Goal: Use online tool/utility: Utilize a website feature to perform a specific function

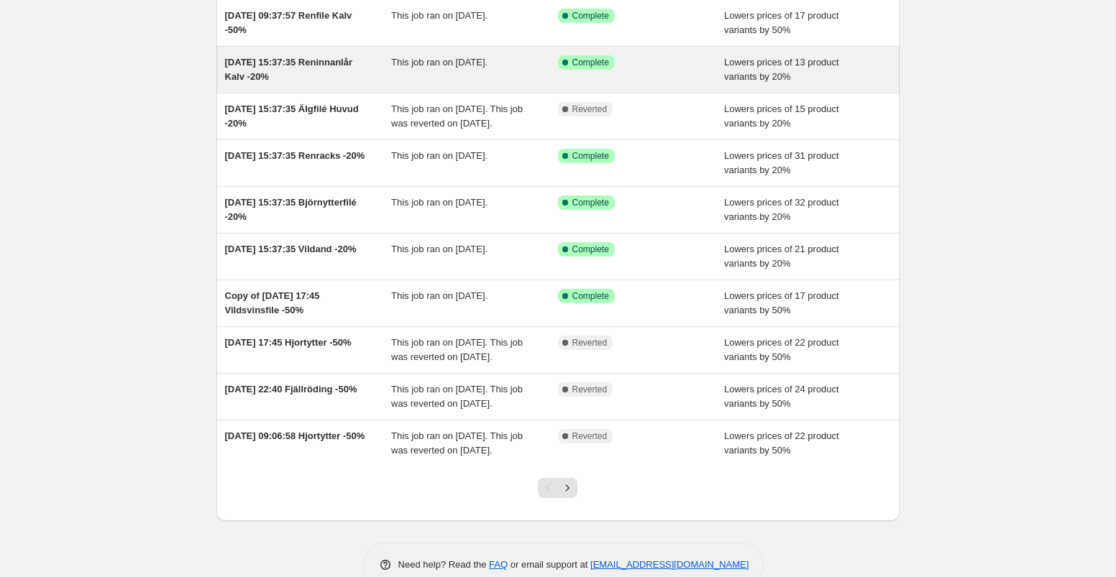
scroll to position [215, 0]
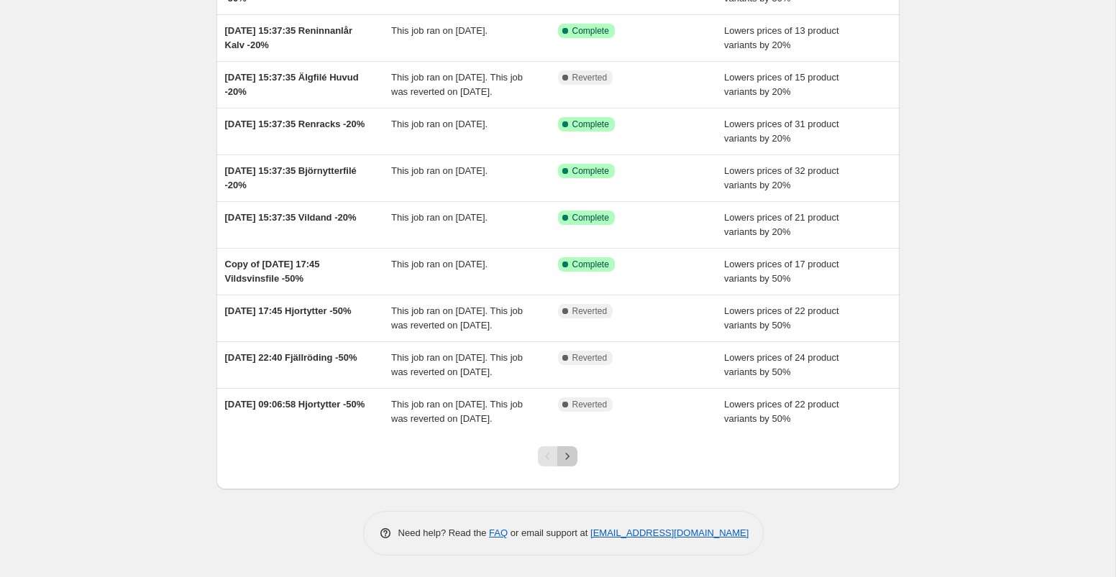
click at [570, 462] on icon "Next" at bounding box center [567, 456] width 14 height 14
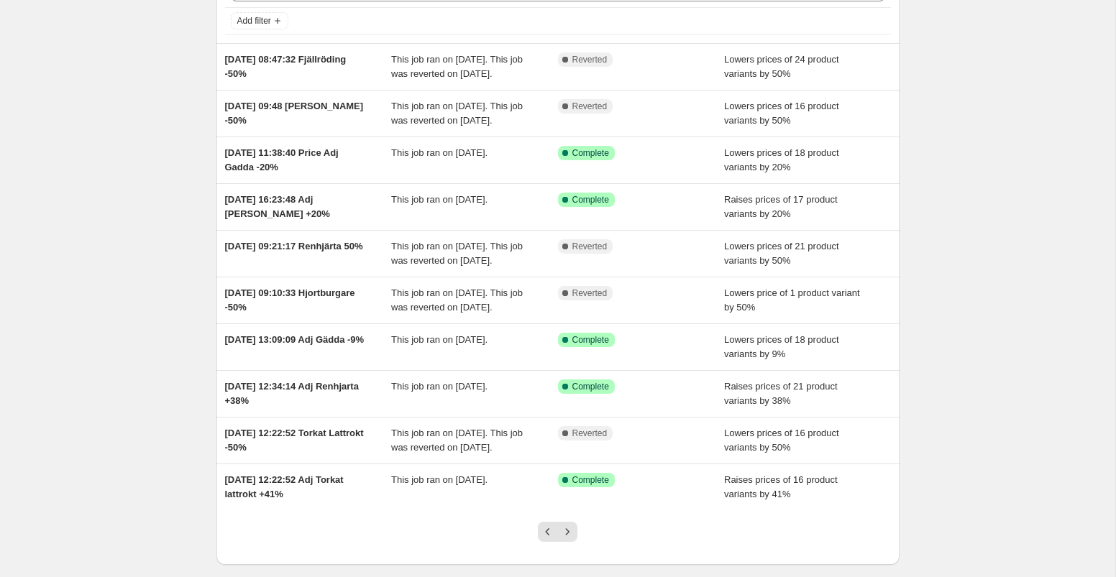
scroll to position [95, 0]
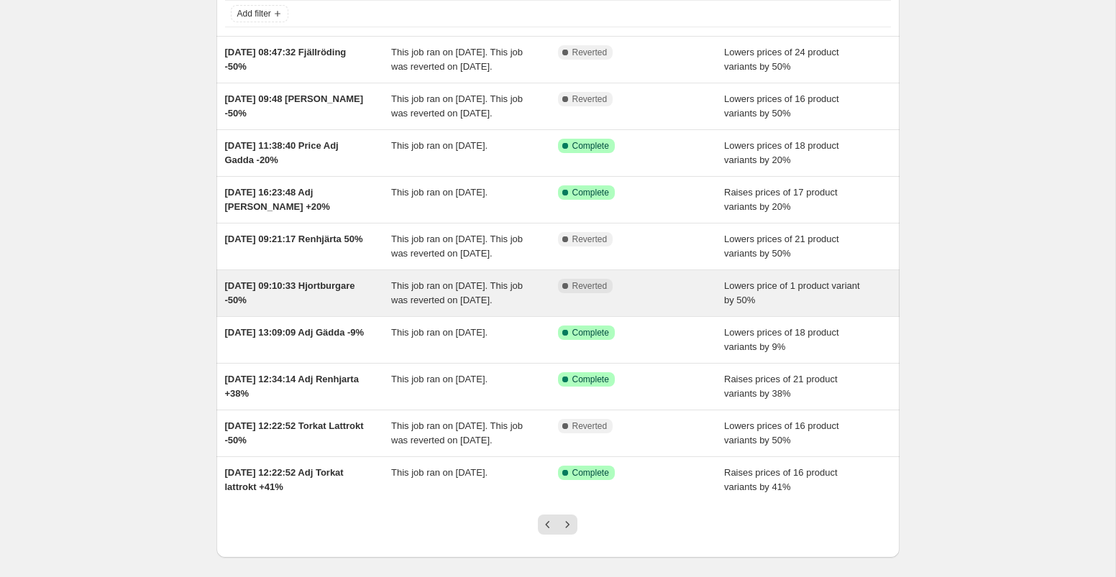
click at [656, 308] on div "Complete Reverted" at bounding box center [641, 293] width 167 height 29
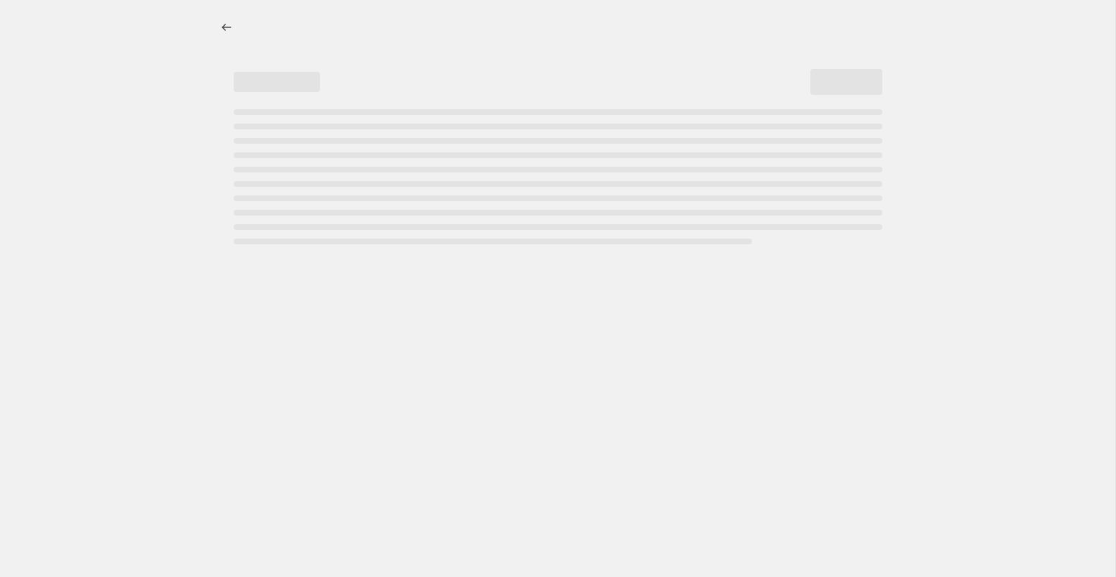
select select "percentage"
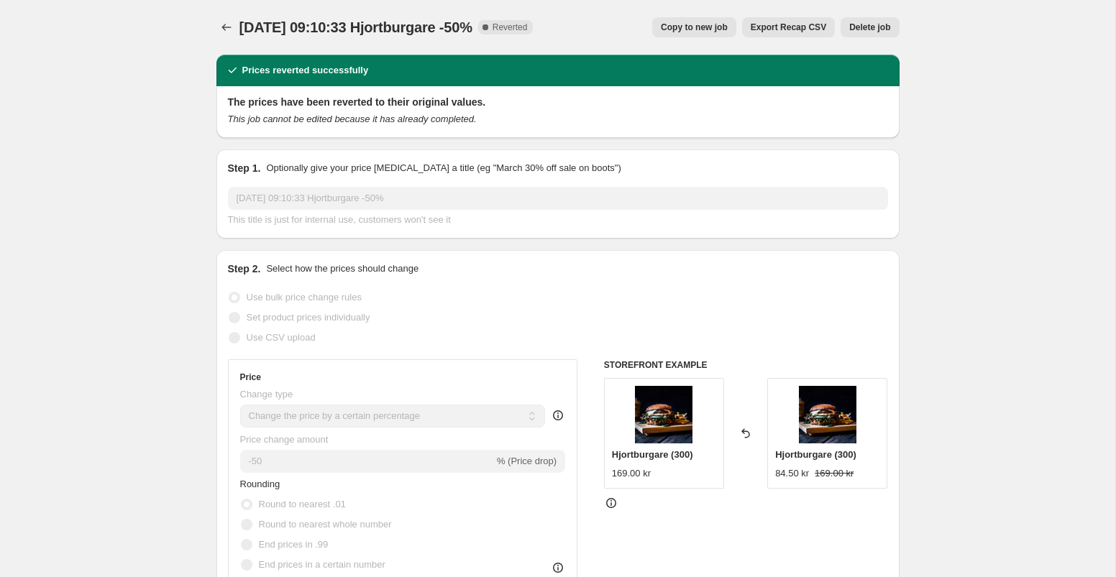
click at [706, 21] on button "Copy to new job" at bounding box center [694, 27] width 84 height 20
select select "percentage"
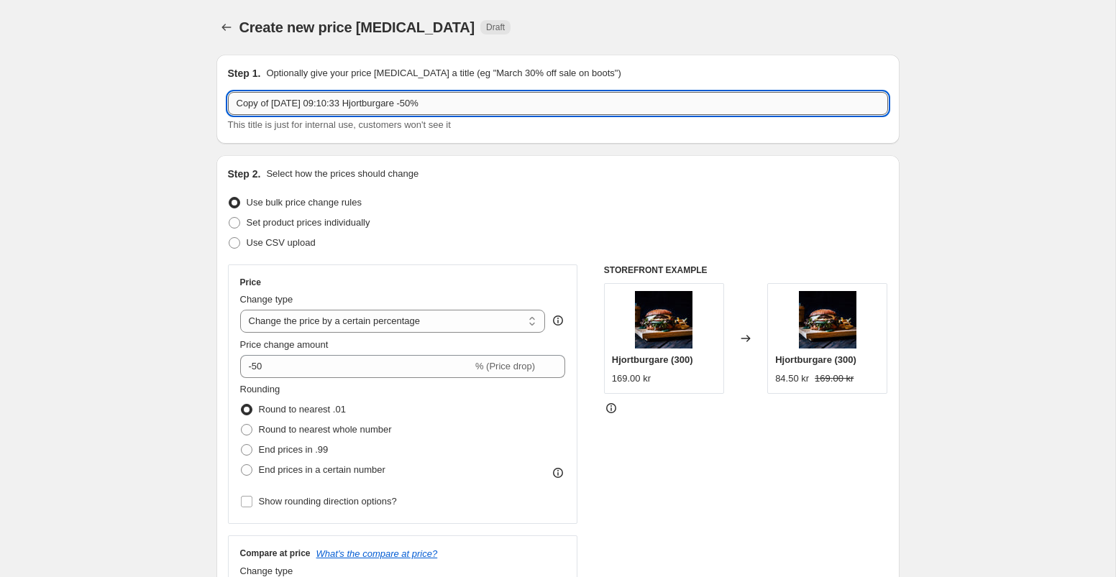
drag, startPoint x: 363, startPoint y: 104, endPoint x: 231, endPoint y: 96, distance: 132.5
click at [231, 96] on input "Copy of [DATE] 09:10:33 Hjortburgare -50%" at bounding box center [558, 103] width 660 height 23
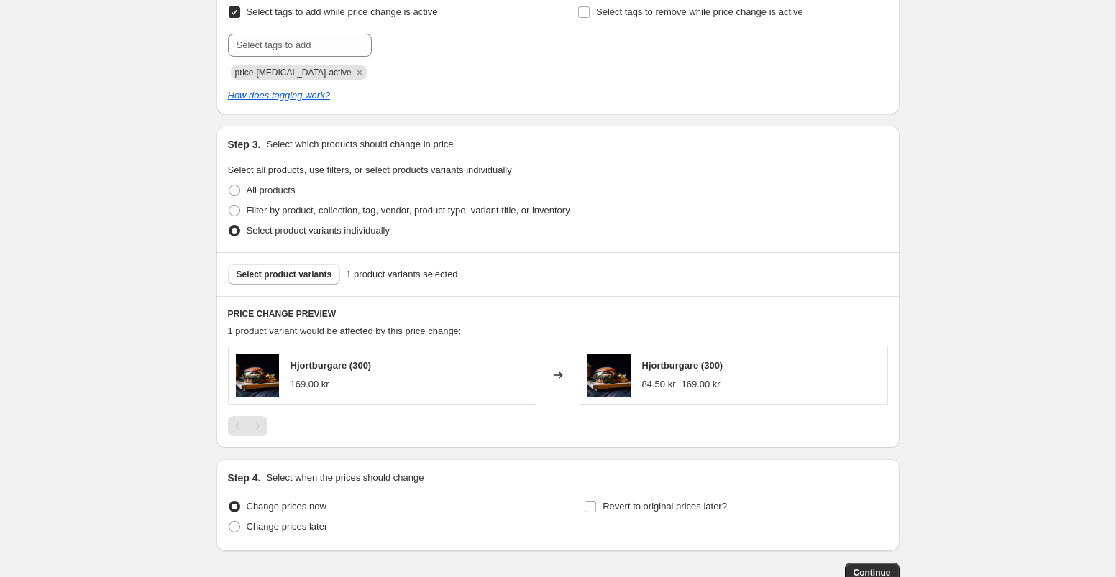
scroll to position [720, 0]
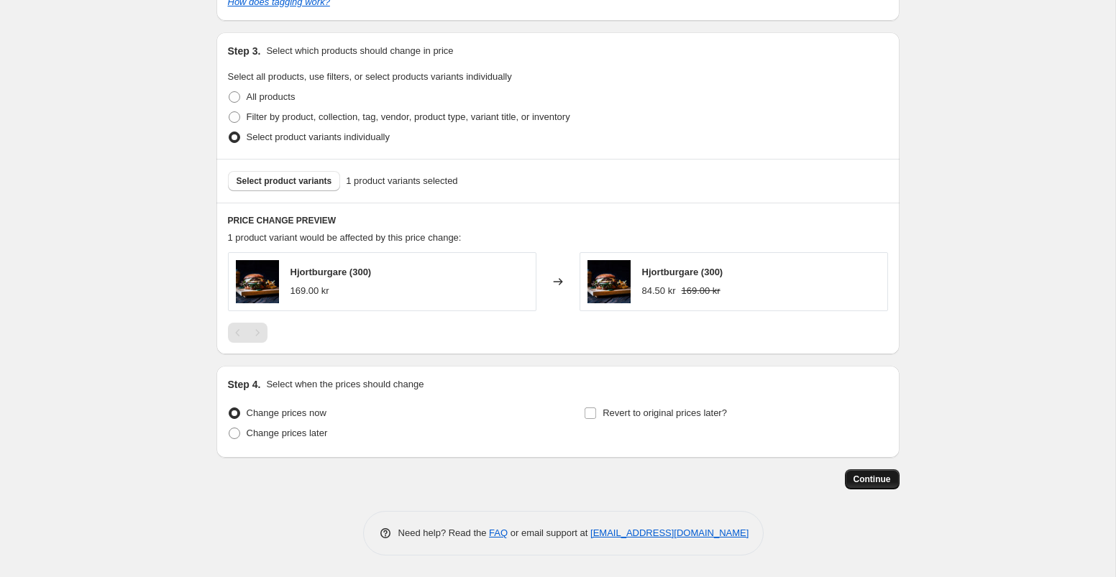
type input "[DATE] Hjortburgare -50%"
click at [879, 477] on span "Continue" at bounding box center [871, 480] width 37 height 12
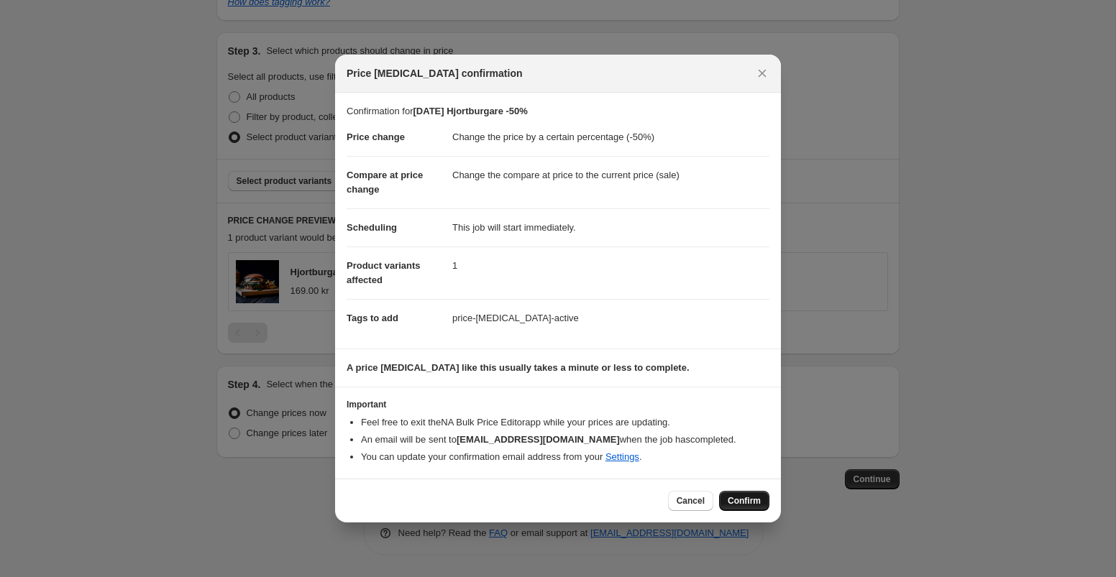
click at [752, 503] on span "Confirm" at bounding box center [744, 501] width 33 height 12
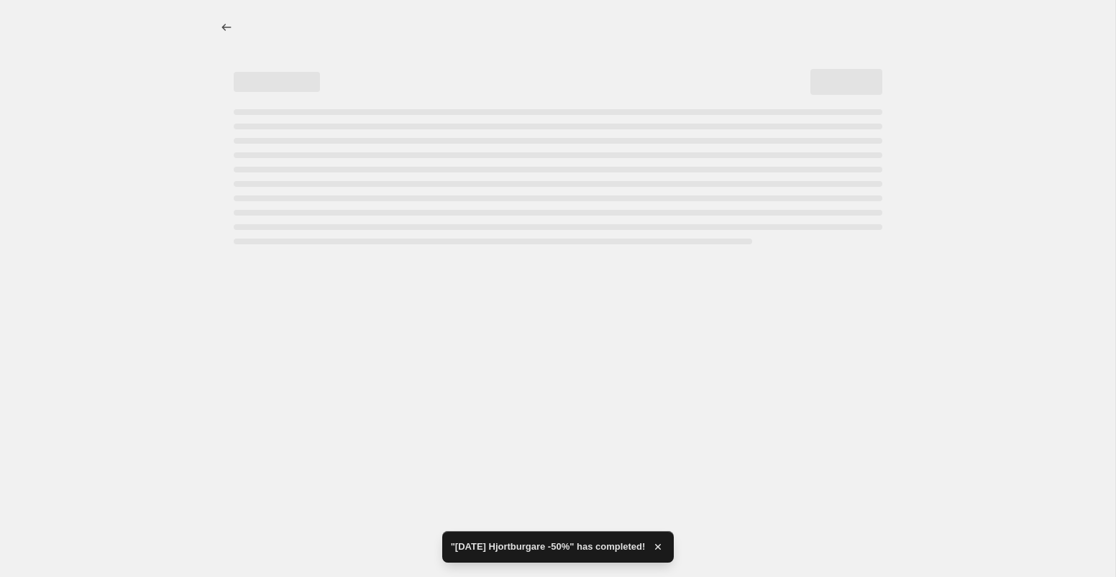
select select "percentage"
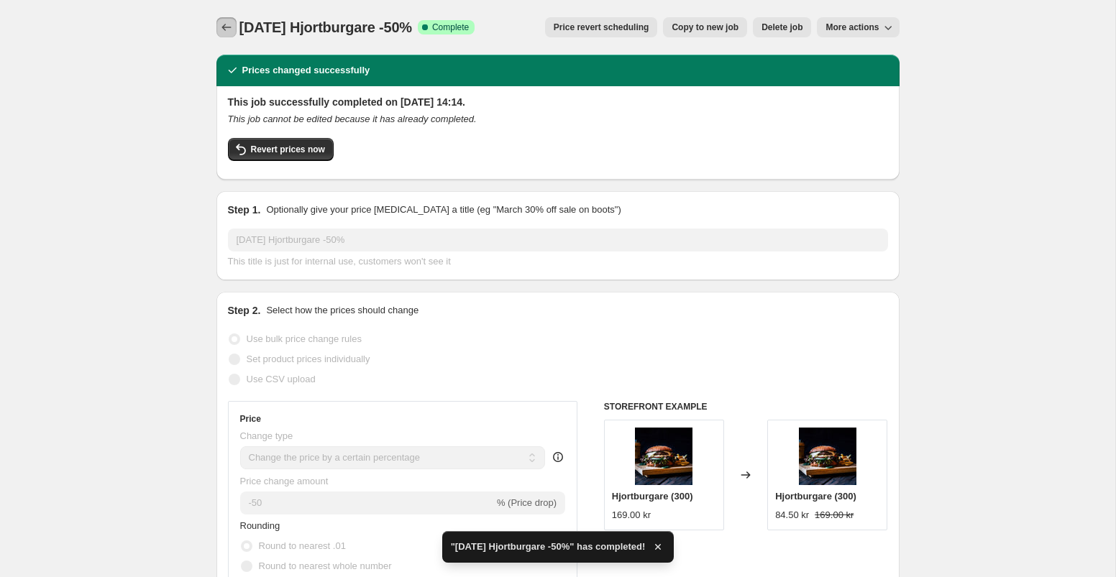
click at [224, 27] on icon "Price change jobs" at bounding box center [226, 27] width 14 height 14
